Goal: Information Seeking & Learning: Find specific fact

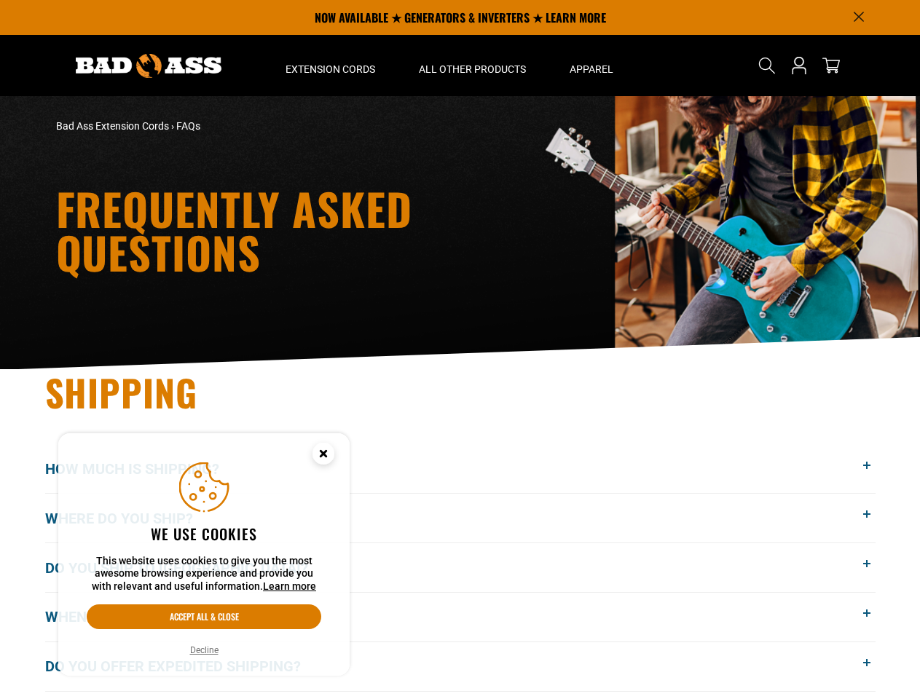
click at [858, 17] on icon "Announcement" at bounding box center [857, 16] width 9 height 9
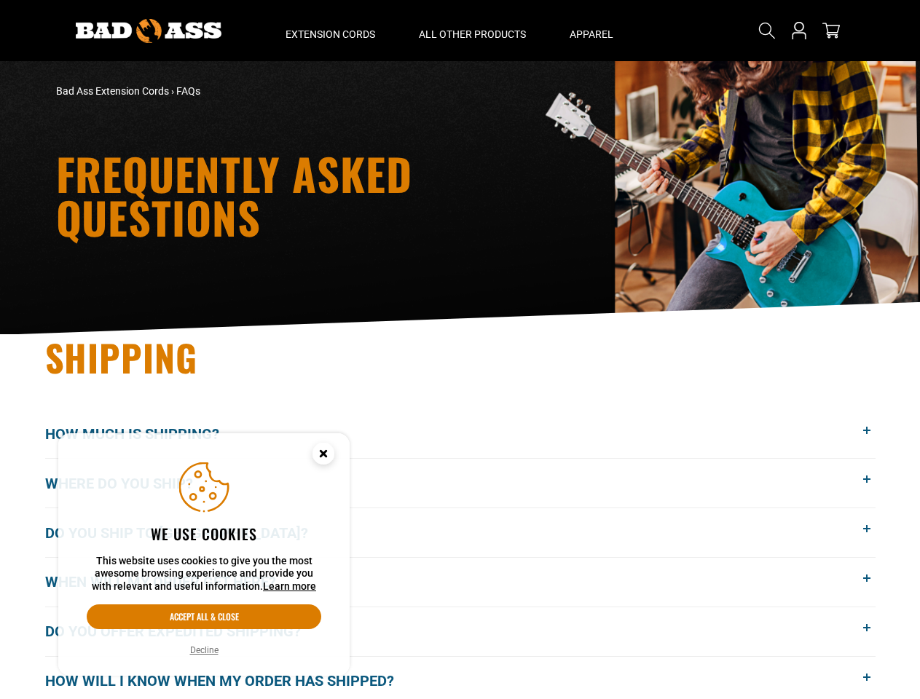
click at [330, 66] on div "Frequently Asked Questions" at bounding box center [460, 197] width 920 height 273
click at [472, 66] on div "Frequently Asked Questions" at bounding box center [460, 197] width 920 height 273
click at [590, 66] on div "Frequently Asked Questions" at bounding box center [460, 197] width 920 height 273
click at [767, 66] on div "Frequently Asked Questions" at bounding box center [460, 197] width 920 height 273
click at [766, 78] on div "Bad Ass Extension Cords › FAQs" at bounding box center [460, 91] width 830 height 37
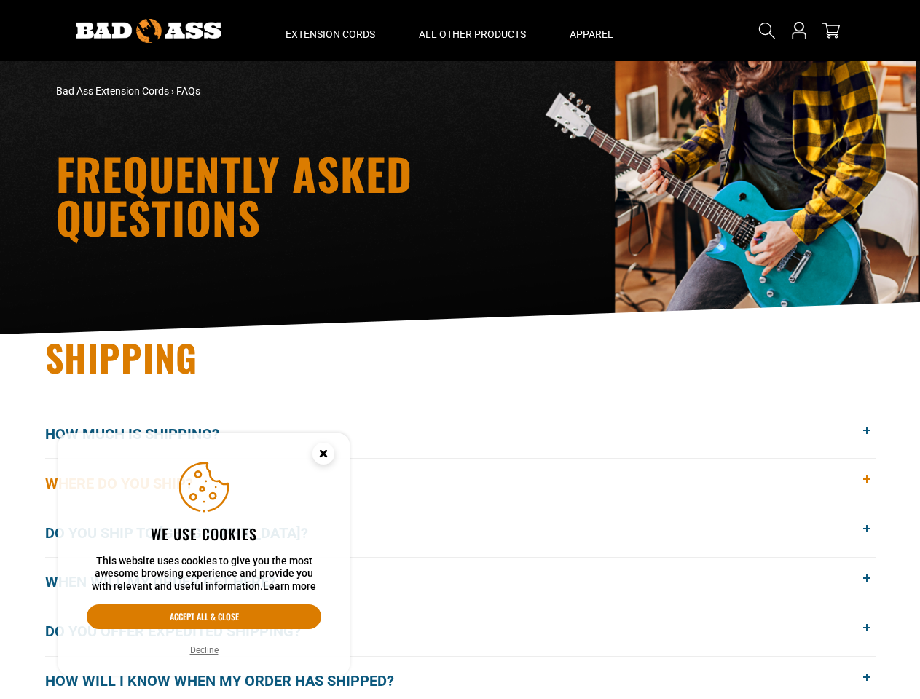
click at [460, 469] on button "Where do you ship?" at bounding box center [460, 483] width 830 height 49
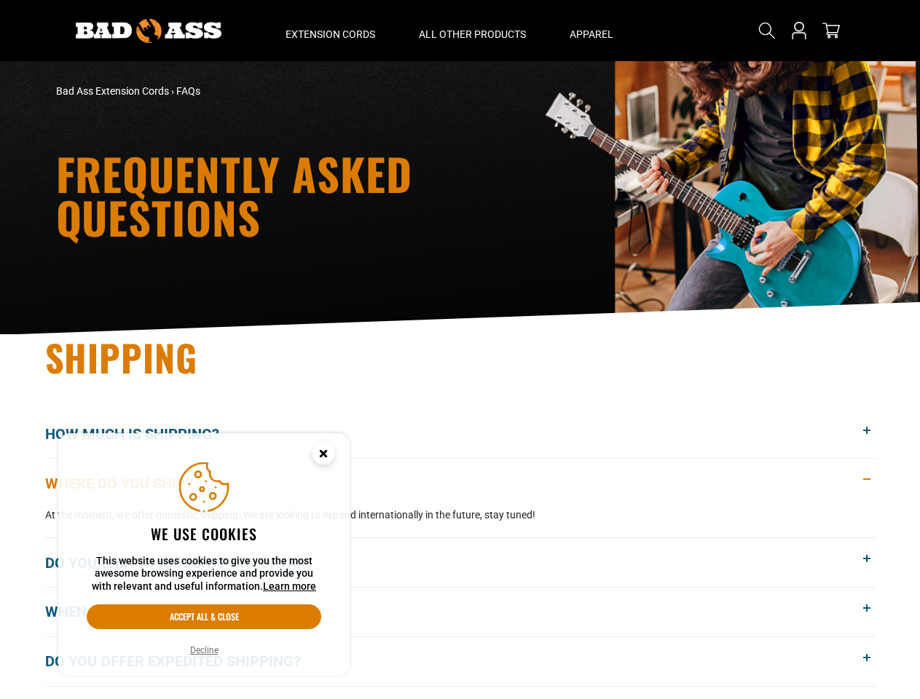
click at [460, 518] on p "At the moment, we offer domestic shipping. We are looking to expand internation…" at bounding box center [460, 514] width 830 height 15
click at [460, 567] on button "Do you ship to [GEOGRAPHIC_DATA]?" at bounding box center [460, 562] width 830 height 49
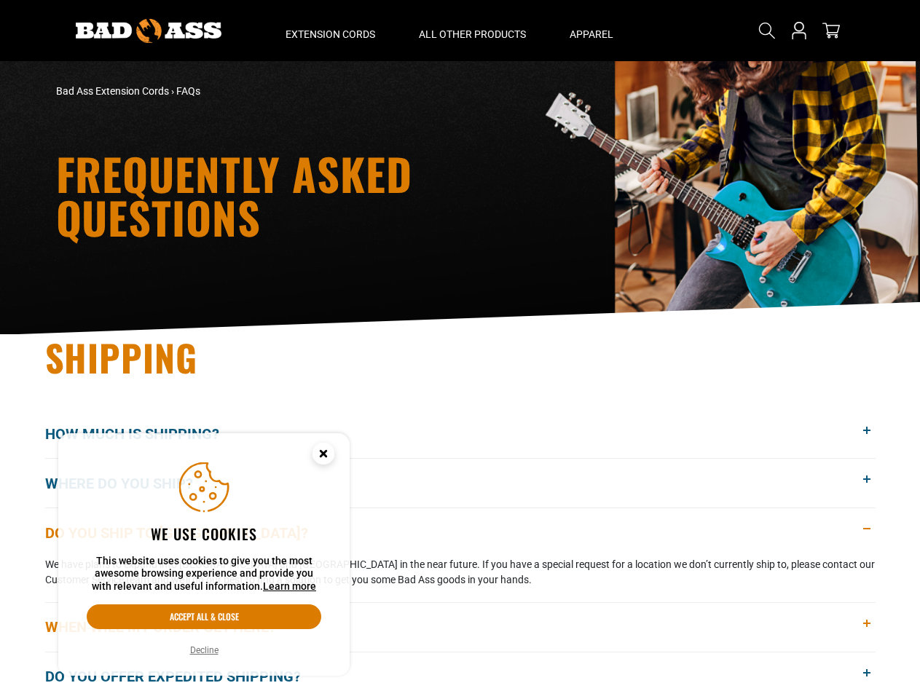
click at [460, 617] on button "When will my order get here?" at bounding box center [460, 627] width 830 height 49
